Goal: Task Accomplishment & Management: Use online tool/utility

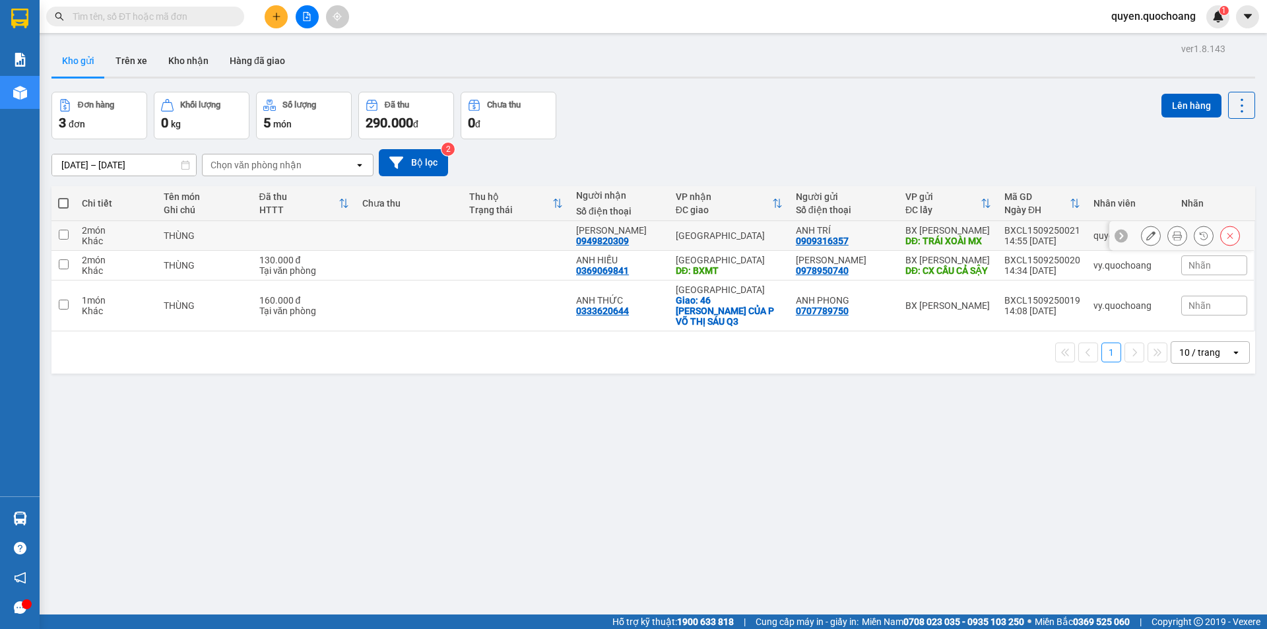
click at [1027, 245] on div "14:55 [DATE]" at bounding box center [1042, 241] width 76 height 11
checkbox input "true"
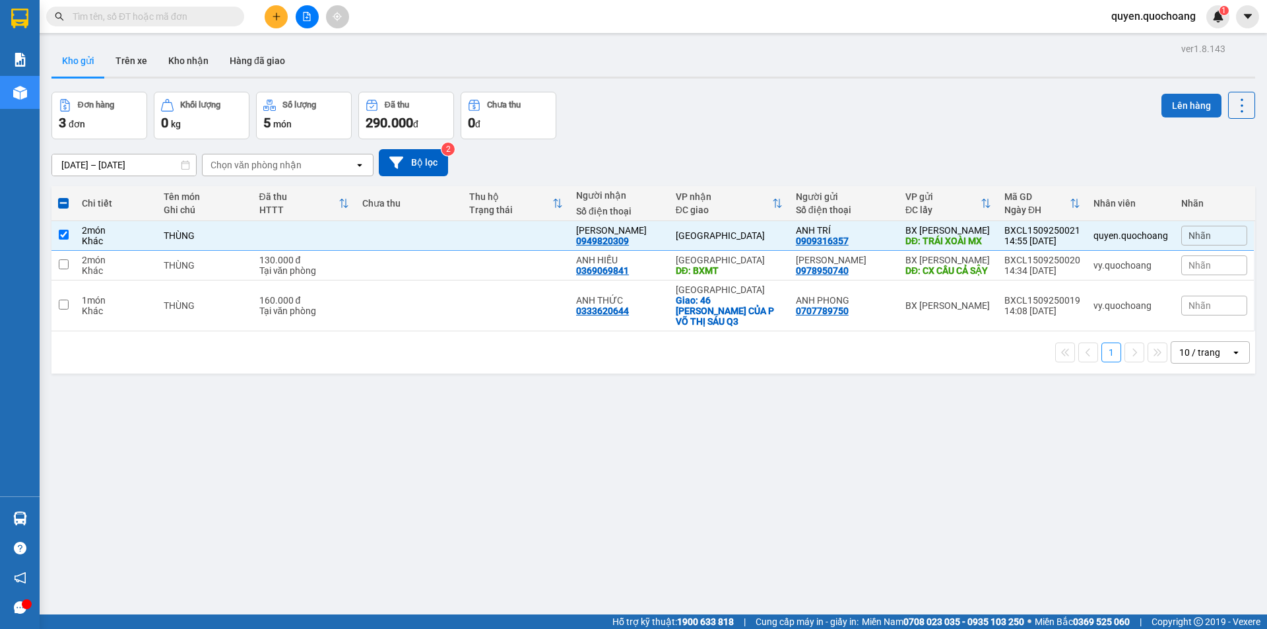
click at [1169, 106] on button "Lên hàng" at bounding box center [1191, 106] width 60 height 24
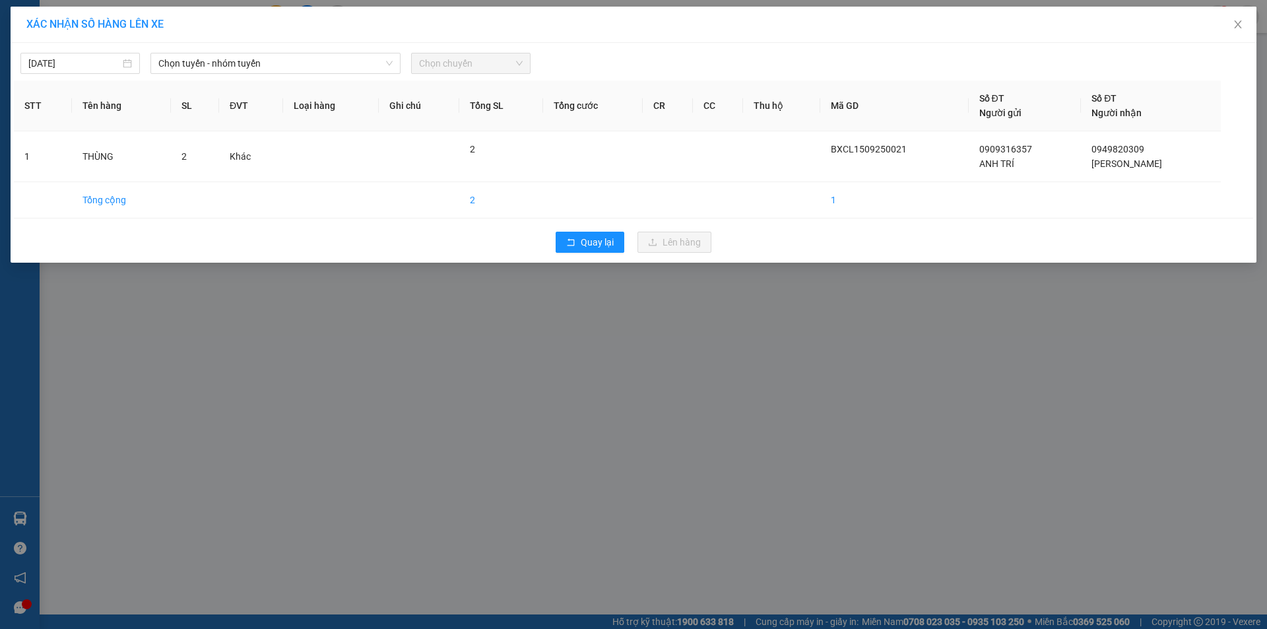
drag, startPoint x: 236, startPoint y: 51, endPoint x: 181, endPoint y: 89, distance: 66.4
click at [234, 53] on div "15/09/2025 Chọn tuyến - nhóm tuyến Chọn chuyến" at bounding box center [633, 60] width 1239 height 28
click at [245, 63] on span "Chọn tuyến - nhóm tuyến" at bounding box center [275, 63] width 234 height 20
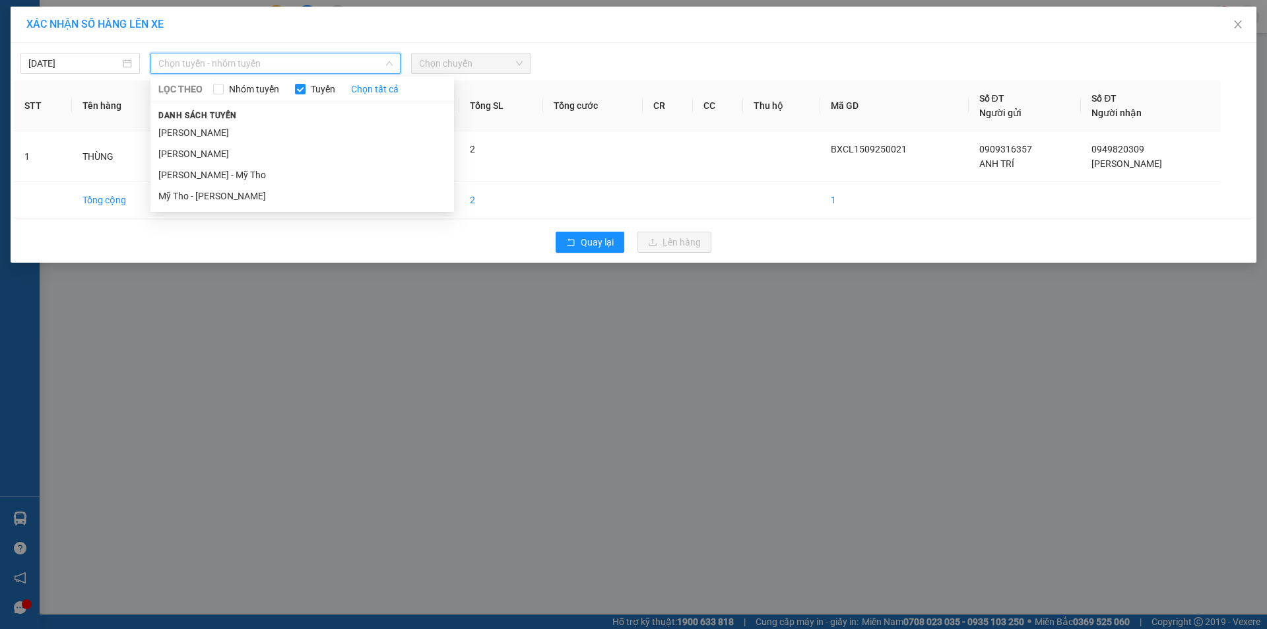
click at [238, 129] on li "Cao Lãnh - Hồ Chí Minh" at bounding box center [301, 132] width 303 height 21
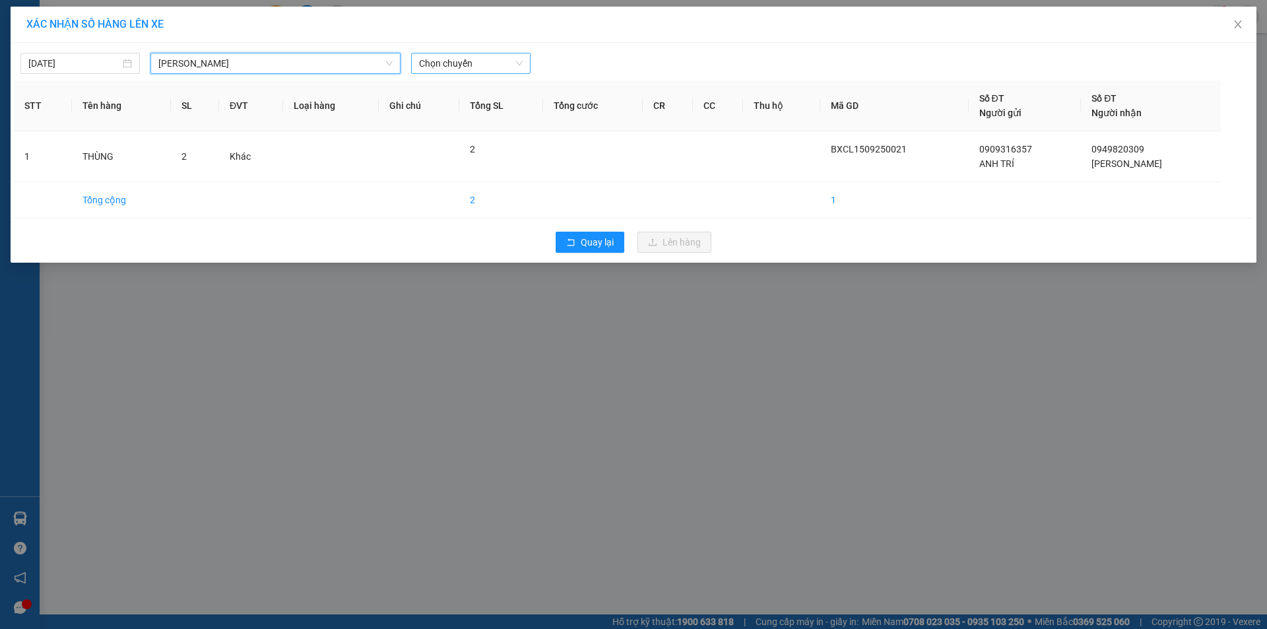
click at [421, 72] on span "Chọn chuyến" at bounding box center [471, 63] width 104 height 20
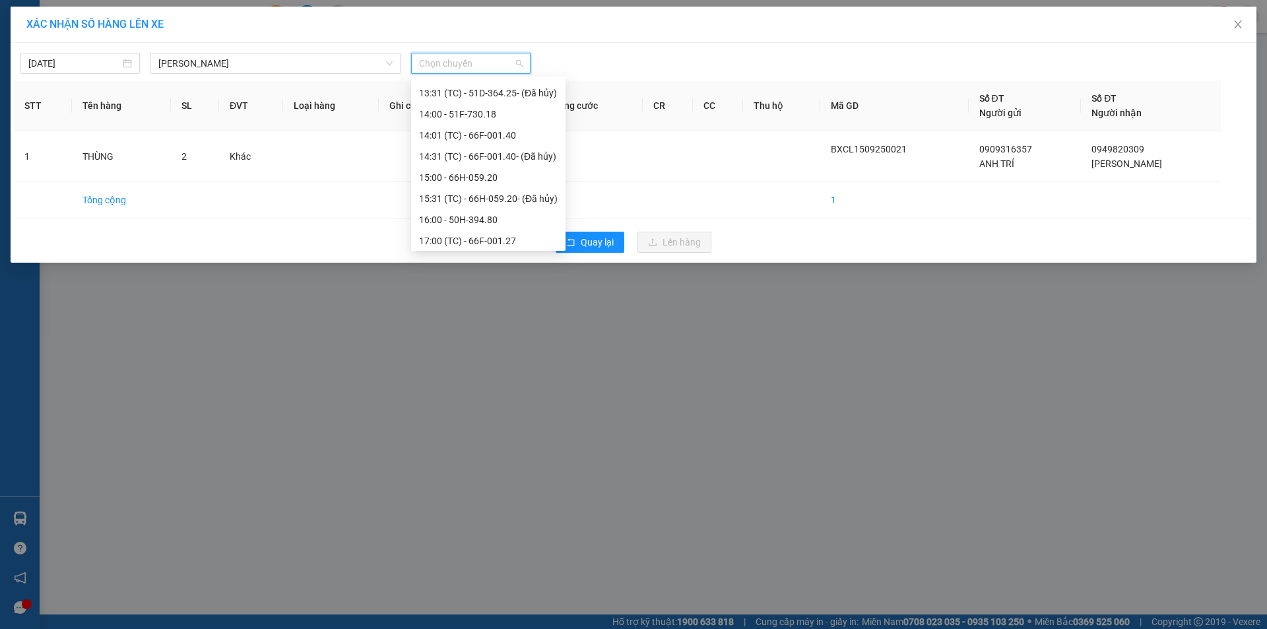
scroll to position [654, 0]
click at [499, 133] on div "15:00 - 66H-059.20" at bounding box center [488, 132] width 139 height 15
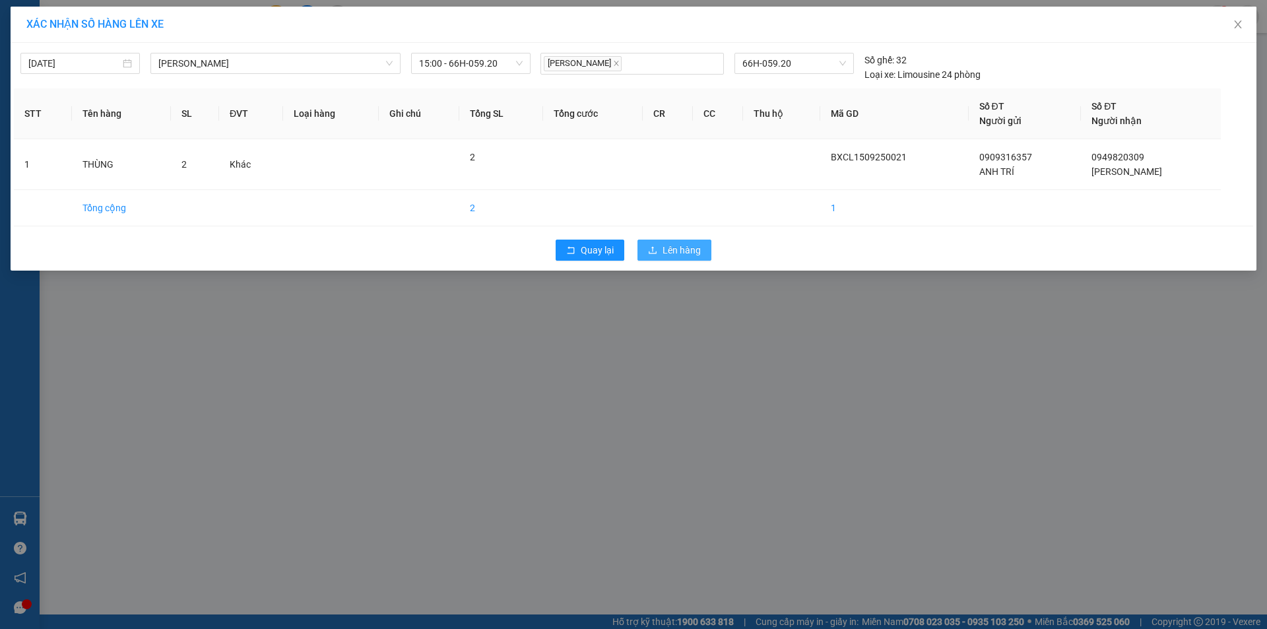
click at [654, 249] on icon "upload" at bounding box center [652, 249] width 9 height 9
click at [1194, 379] on div "XÁC NHẬN SỐ HÀNG LÊN XE 15/09/2025 Cao Lãnh - Hồ Chí Minh LỌC THEO Nhóm tuyến T…" at bounding box center [633, 314] width 1267 height 629
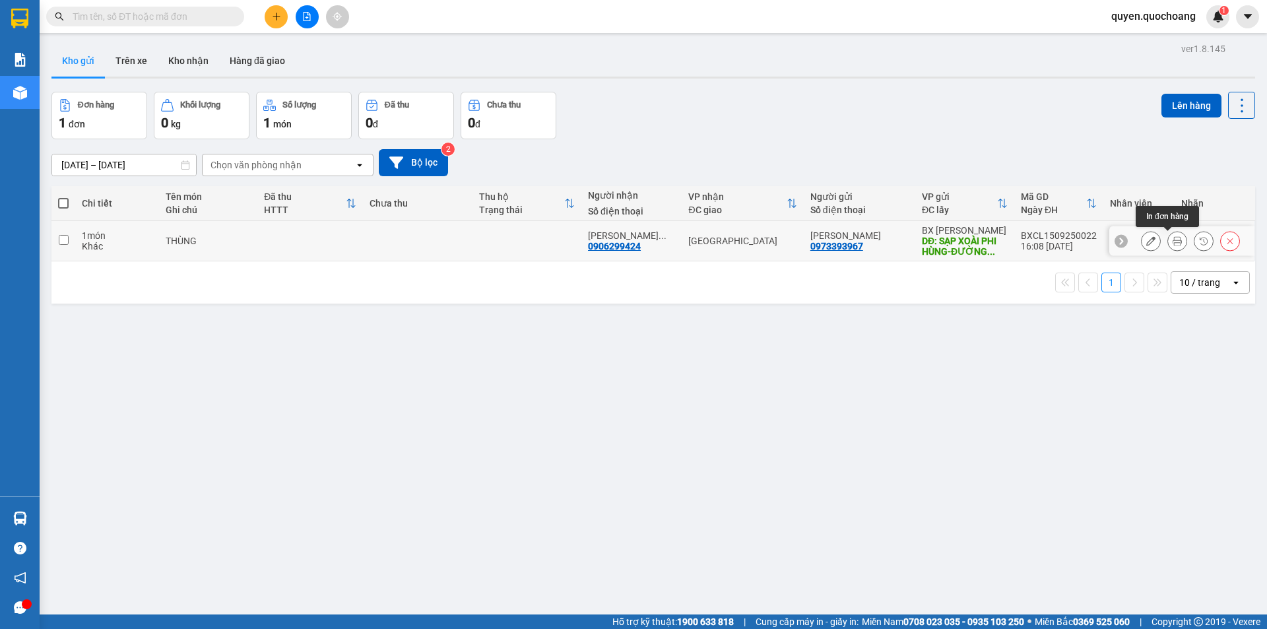
click at [1168, 241] on button at bounding box center [1177, 241] width 18 height 23
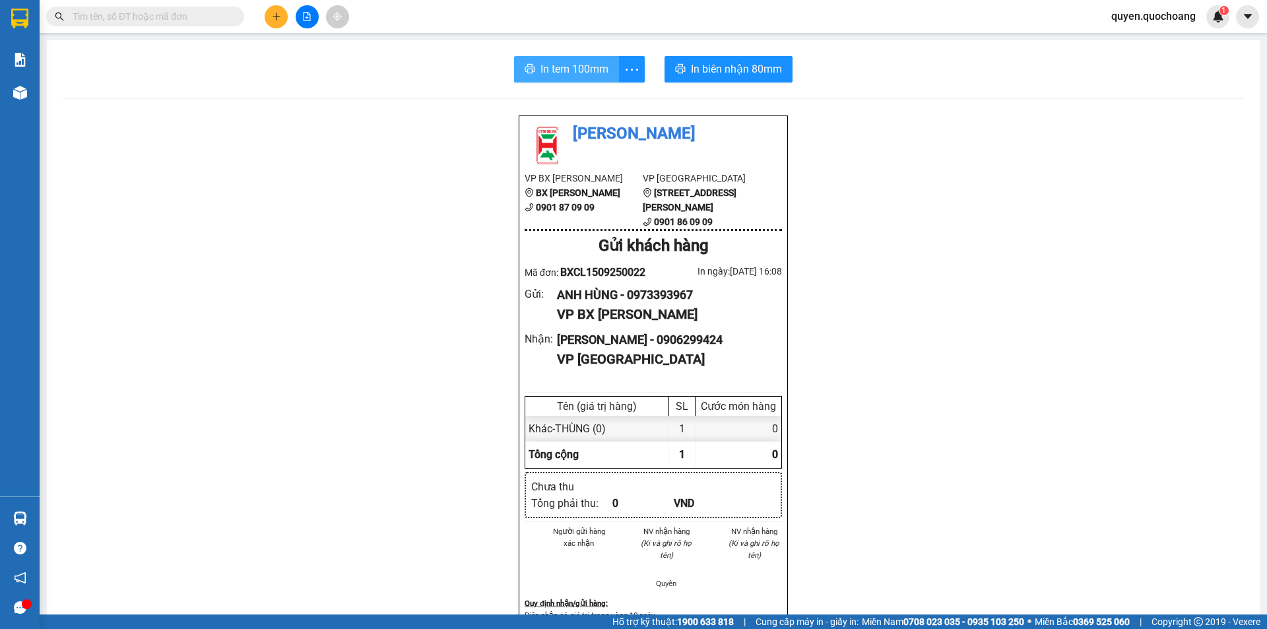
click at [530, 80] on button "In tem 100mm" at bounding box center [566, 69] width 105 height 26
